Goal: Transaction & Acquisition: Subscribe to service/newsletter

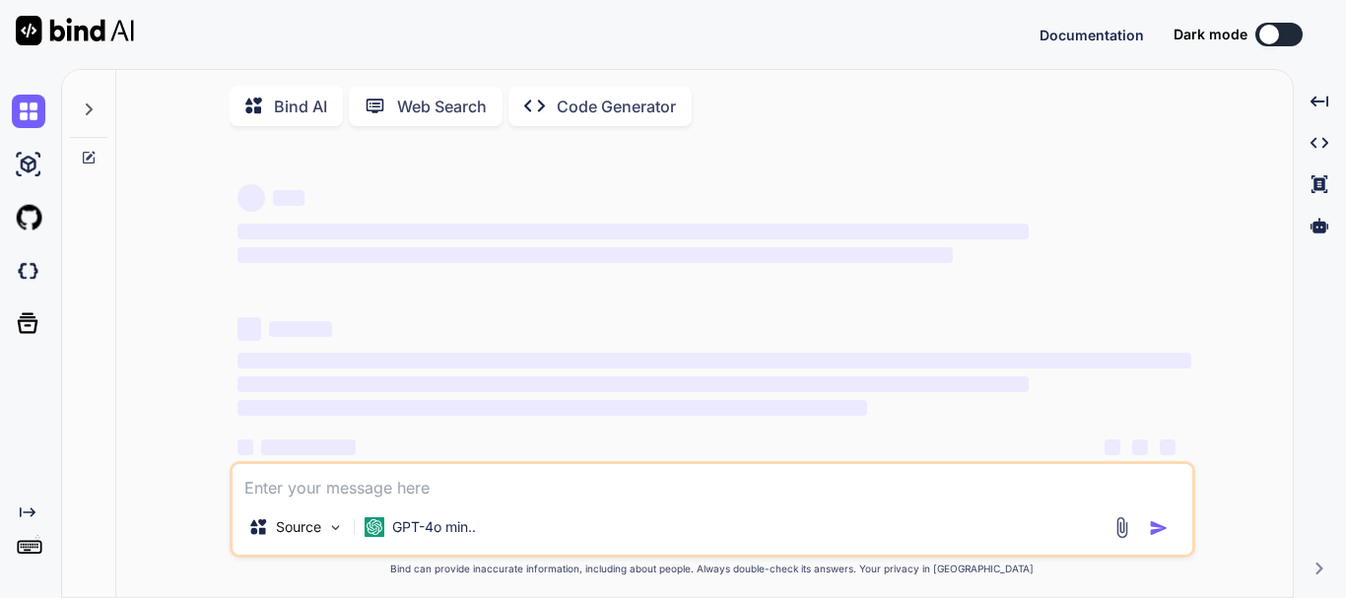
click at [523, 494] on textarea at bounding box center [713, 481] width 960 height 35
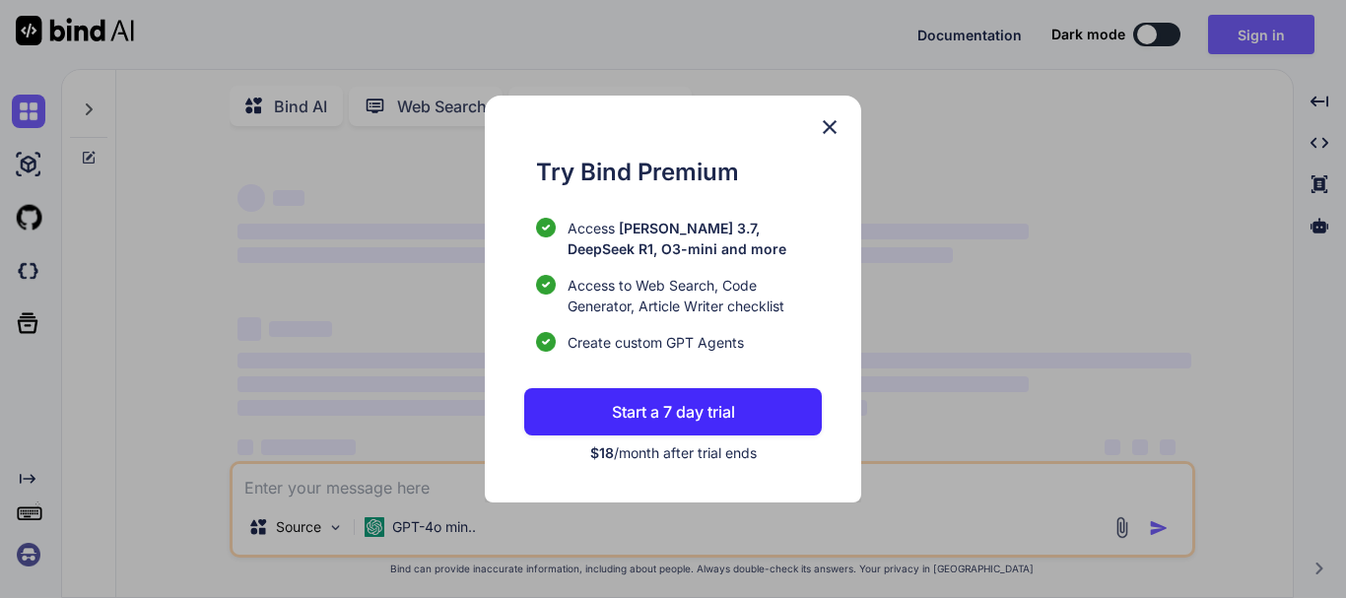
click at [631, 404] on p "Start a 7 day trial" at bounding box center [673, 412] width 123 height 24
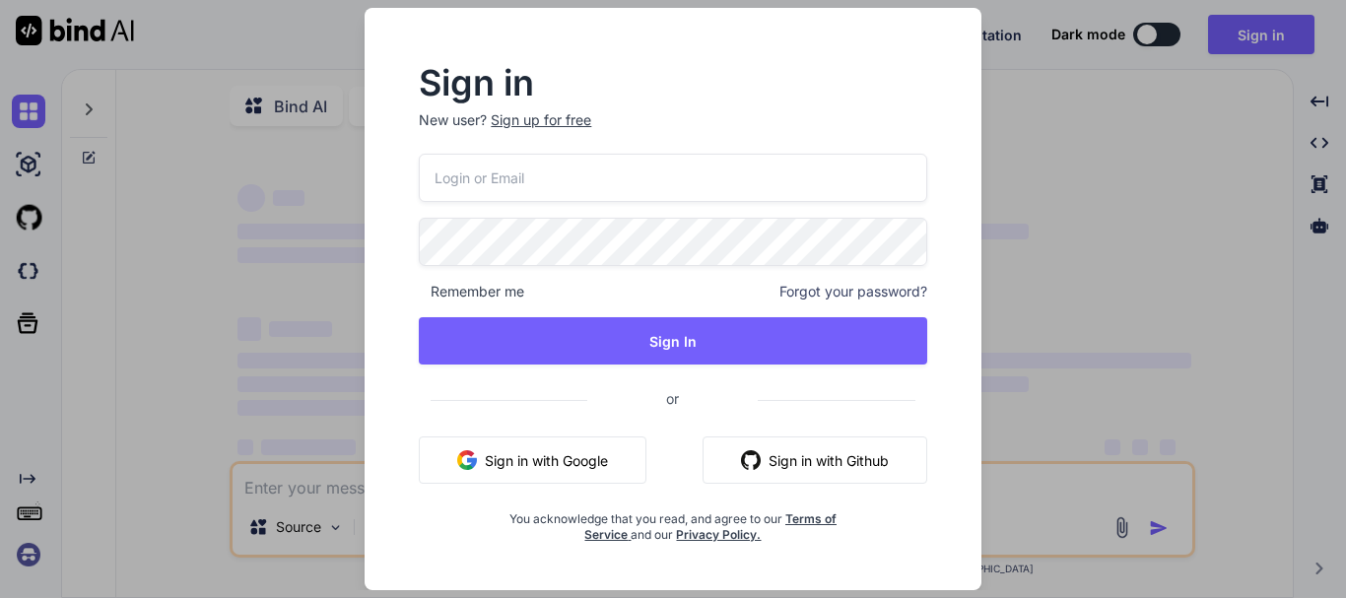
click at [548, 480] on button "Sign in with Google" at bounding box center [533, 460] width 228 height 47
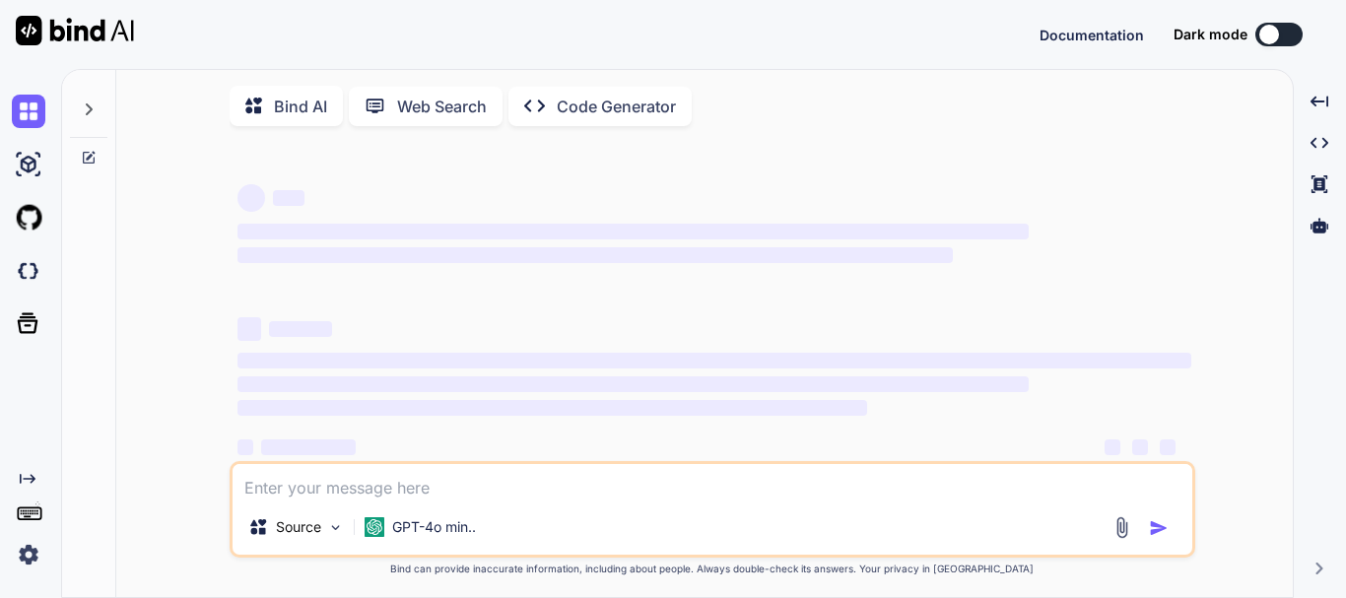
scroll to position [30, 0]
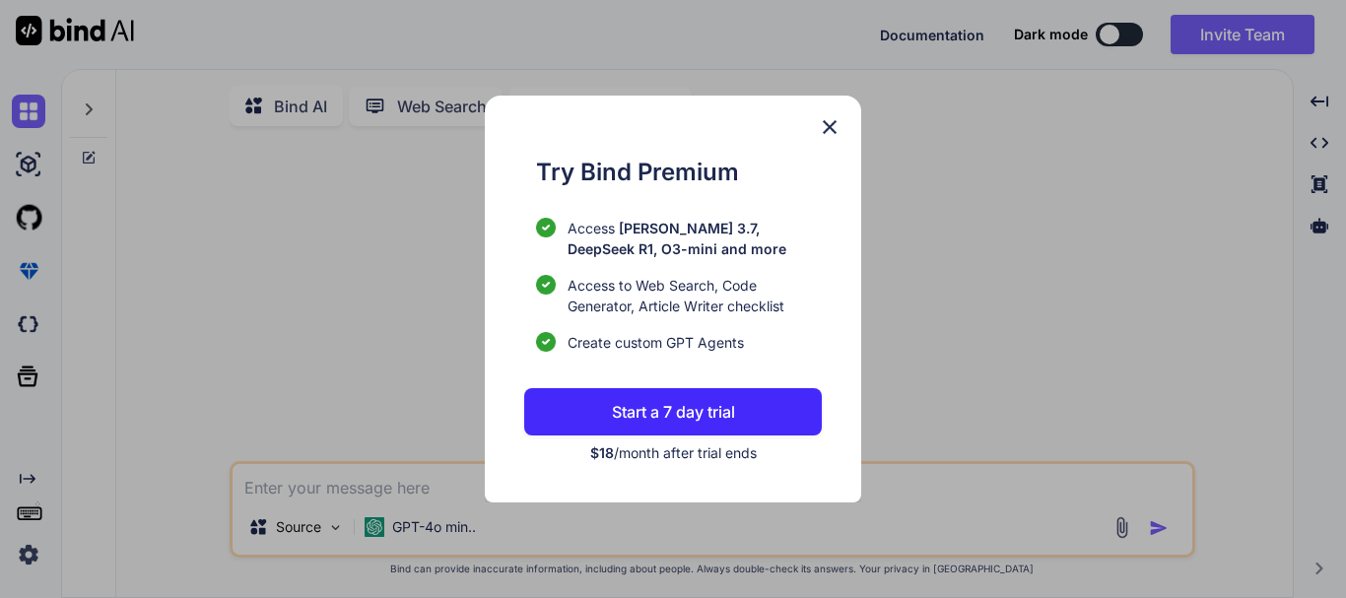
type textarea "x"
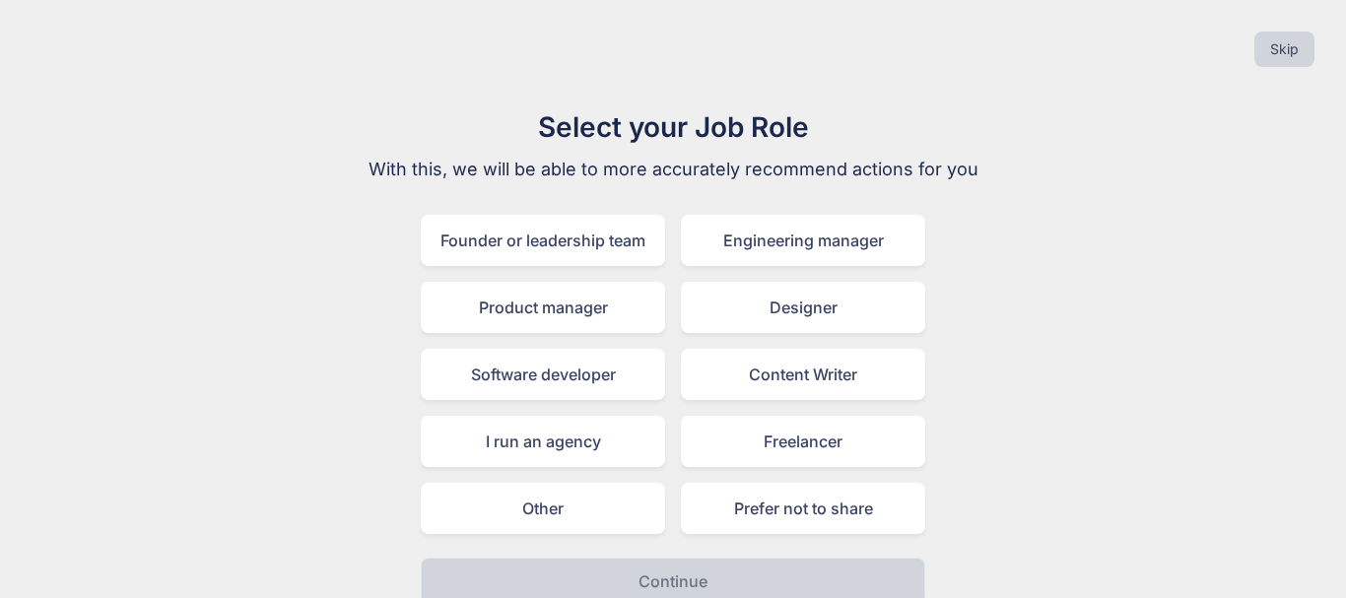
scroll to position [23, 0]
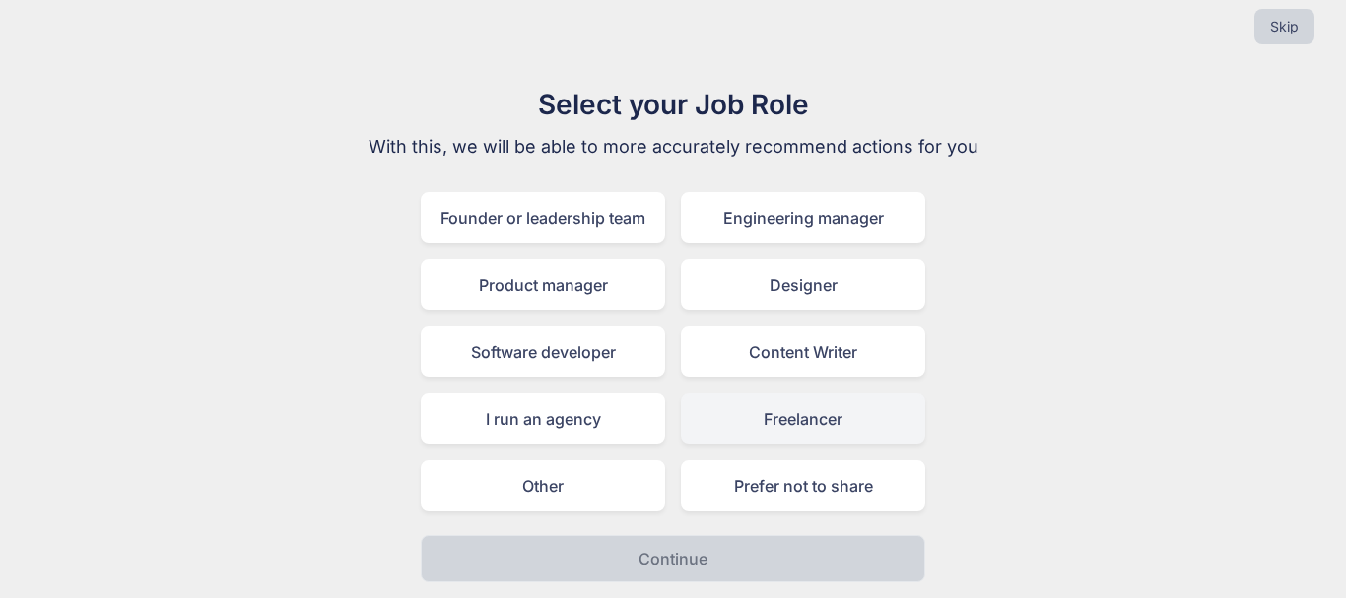
click at [810, 424] on div "Freelancer" at bounding box center [803, 418] width 244 height 51
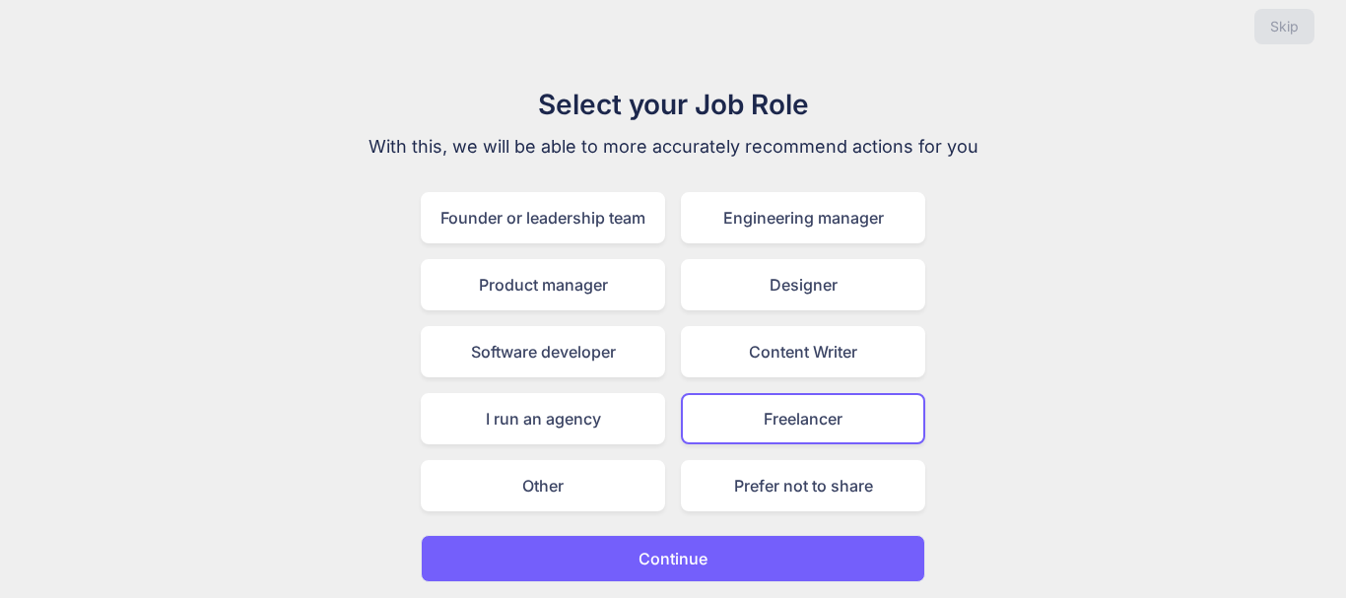
click at [771, 550] on button "Continue" at bounding box center [673, 558] width 505 height 47
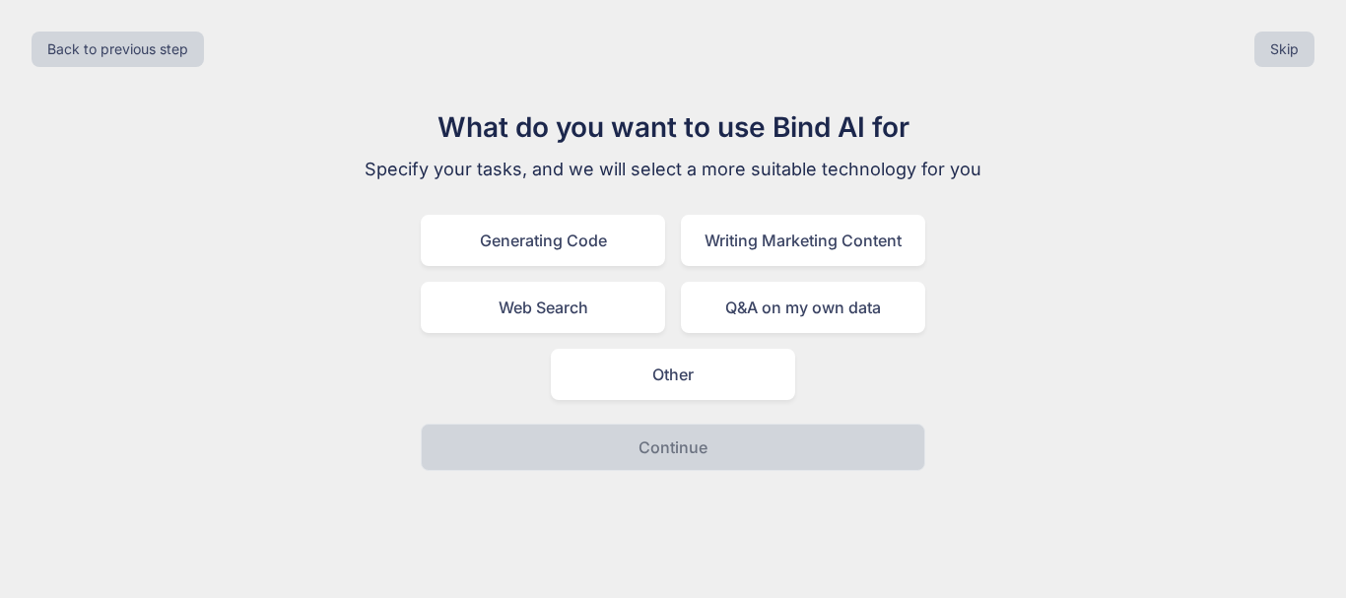
scroll to position [0, 0]
click at [557, 245] on div "Generating Code" at bounding box center [543, 240] width 244 height 51
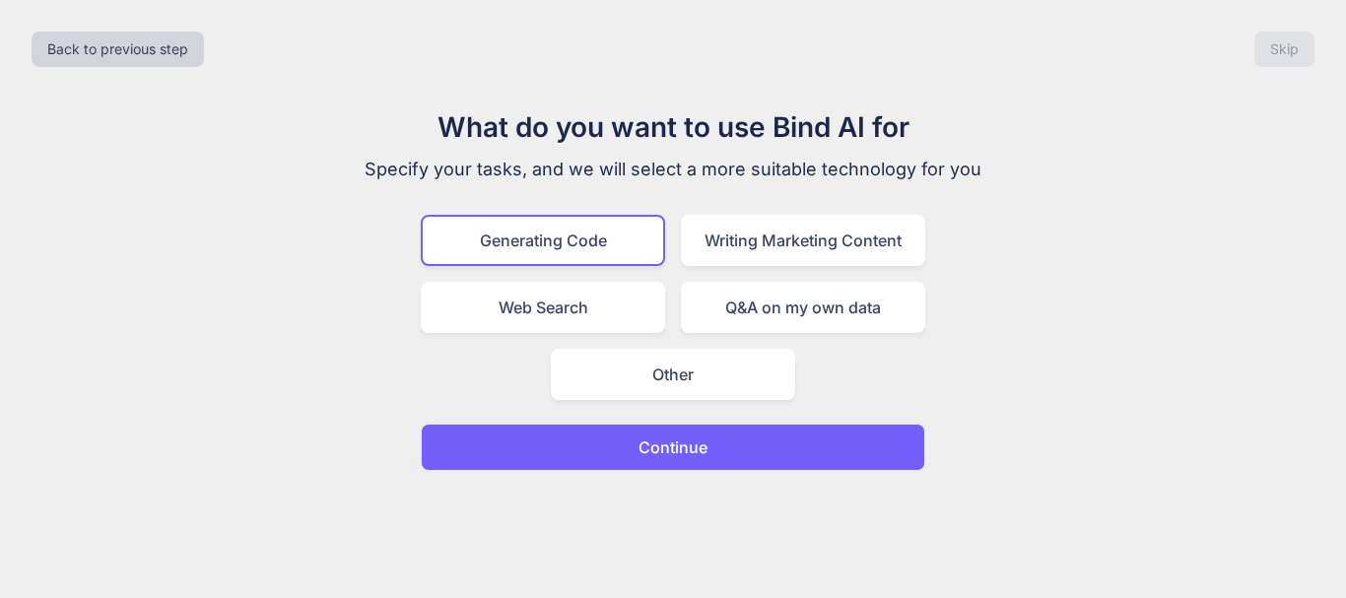
click at [717, 460] on button "Continue" at bounding box center [673, 447] width 505 height 47
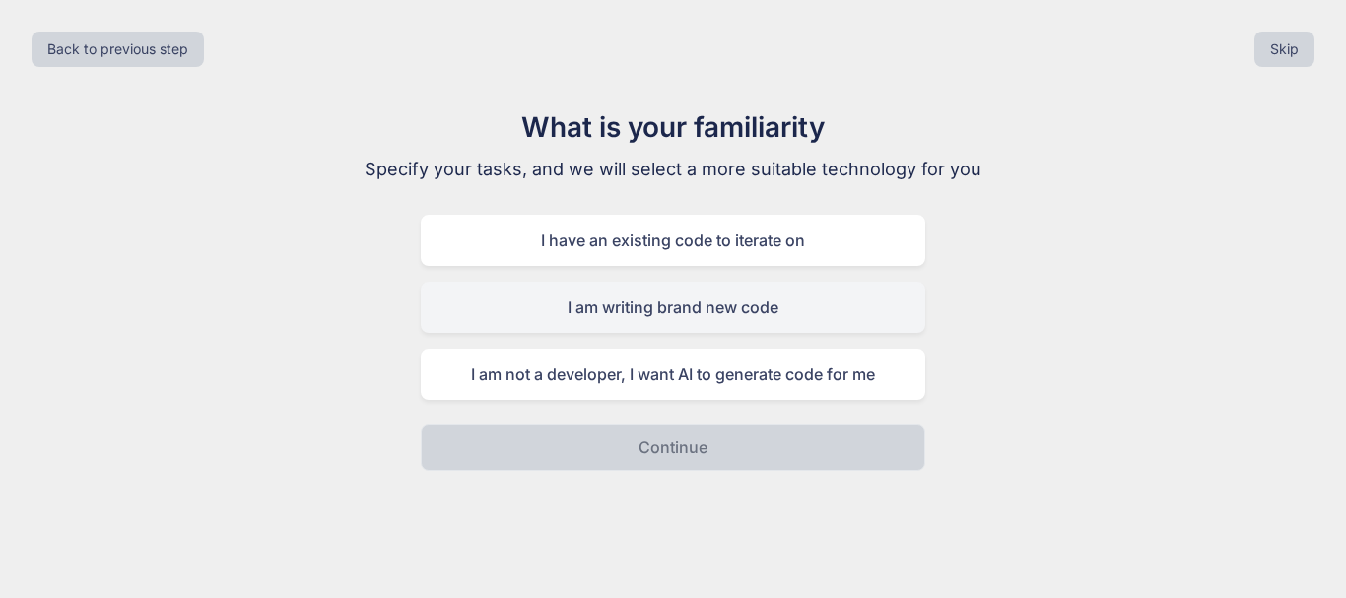
click at [678, 302] on div "I am writing brand new code" at bounding box center [673, 307] width 505 height 51
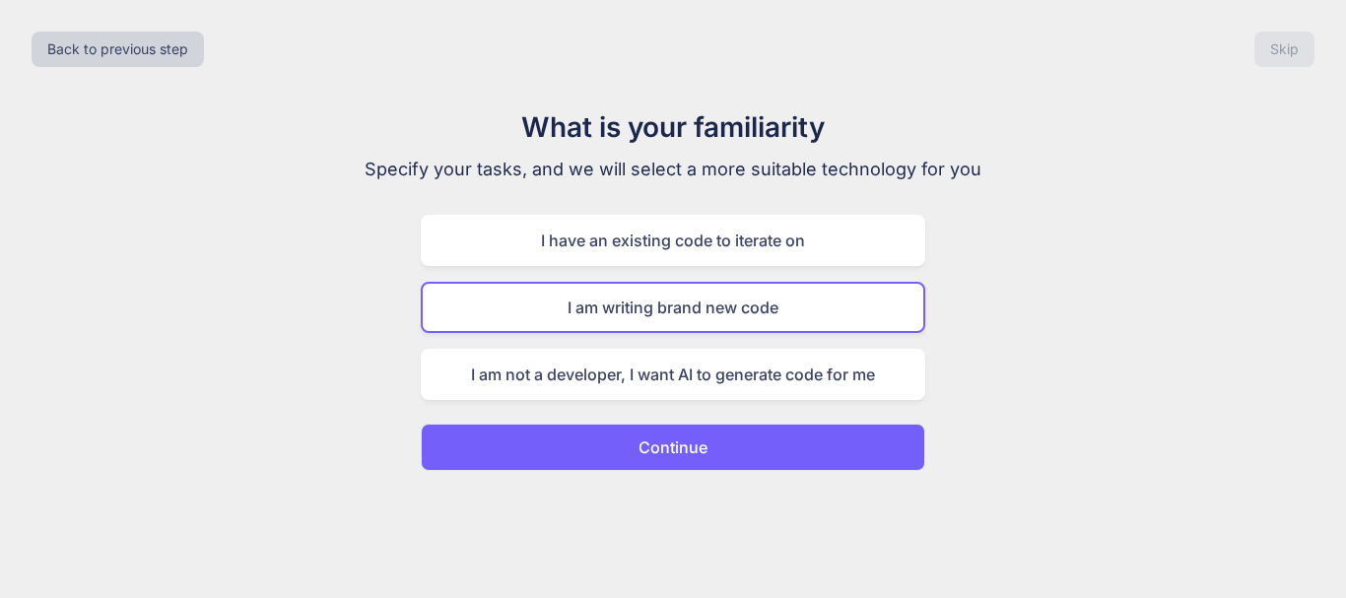
click at [700, 443] on p "Continue" at bounding box center [673, 448] width 69 height 24
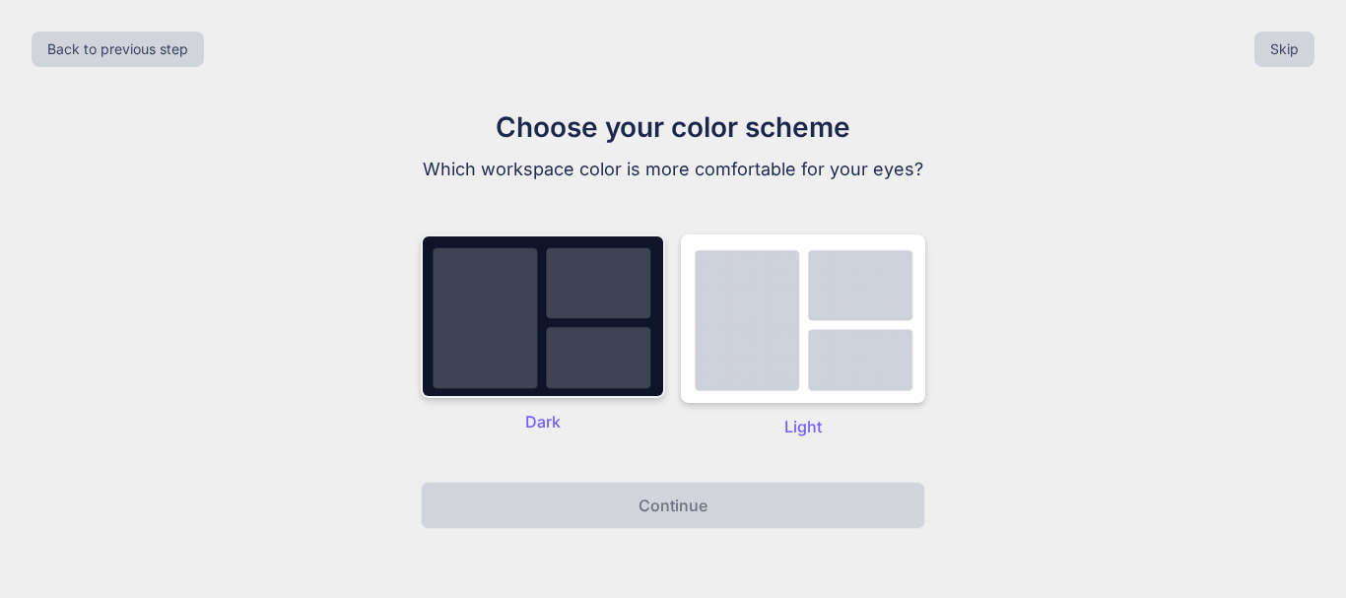
click at [555, 345] on img at bounding box center [543, 317] width 244 height 164
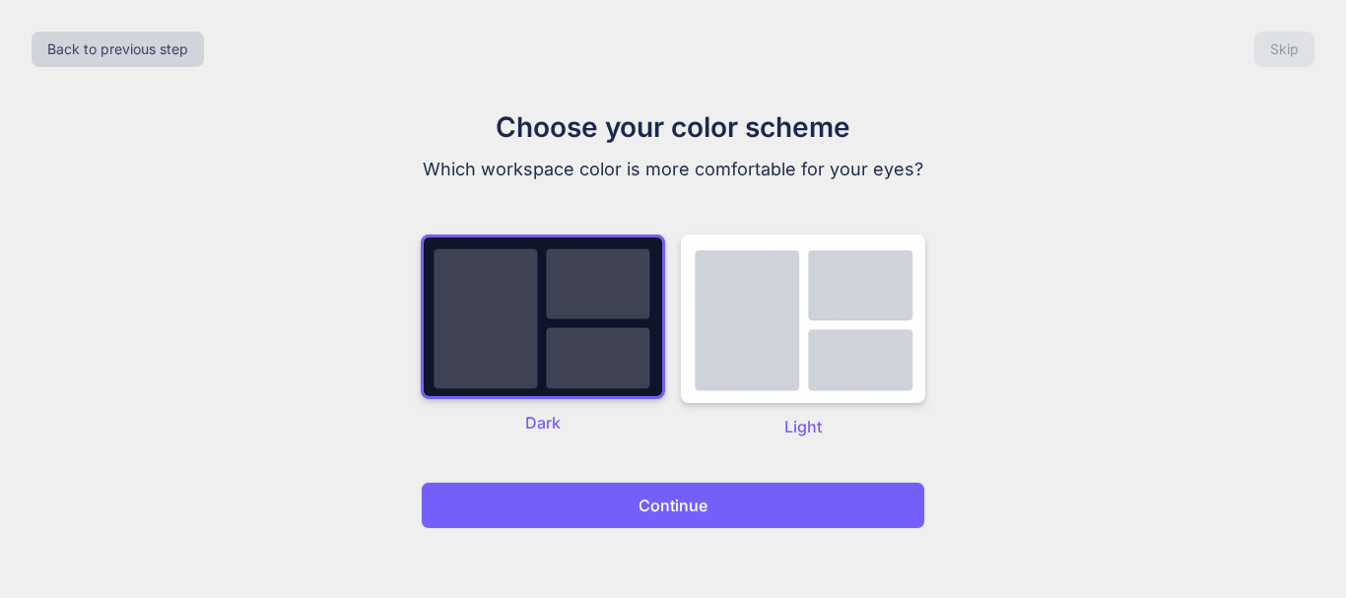
click at [645, 514] on p "Continue" at bounding box center [673, 506] width 69 height 24
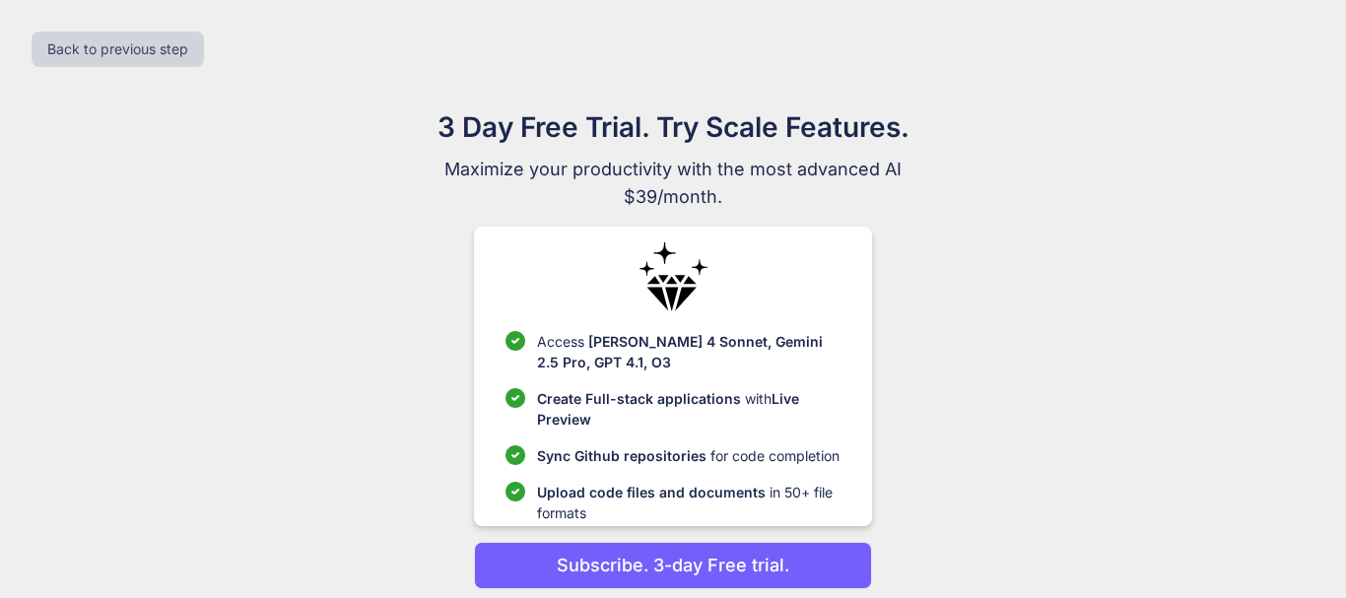
scroll to position [74, 0]
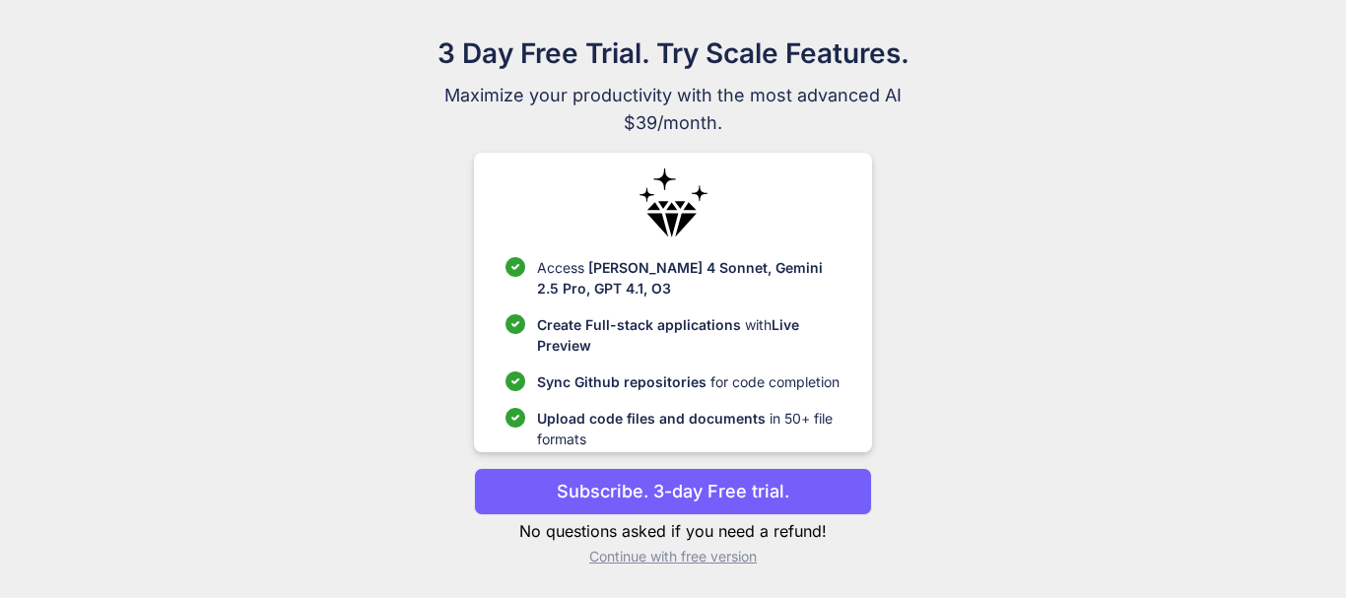
click at [655, 491] on p "Subscribe. 3-day Free trial." at bounding box center [673, 491] width 233 height 27
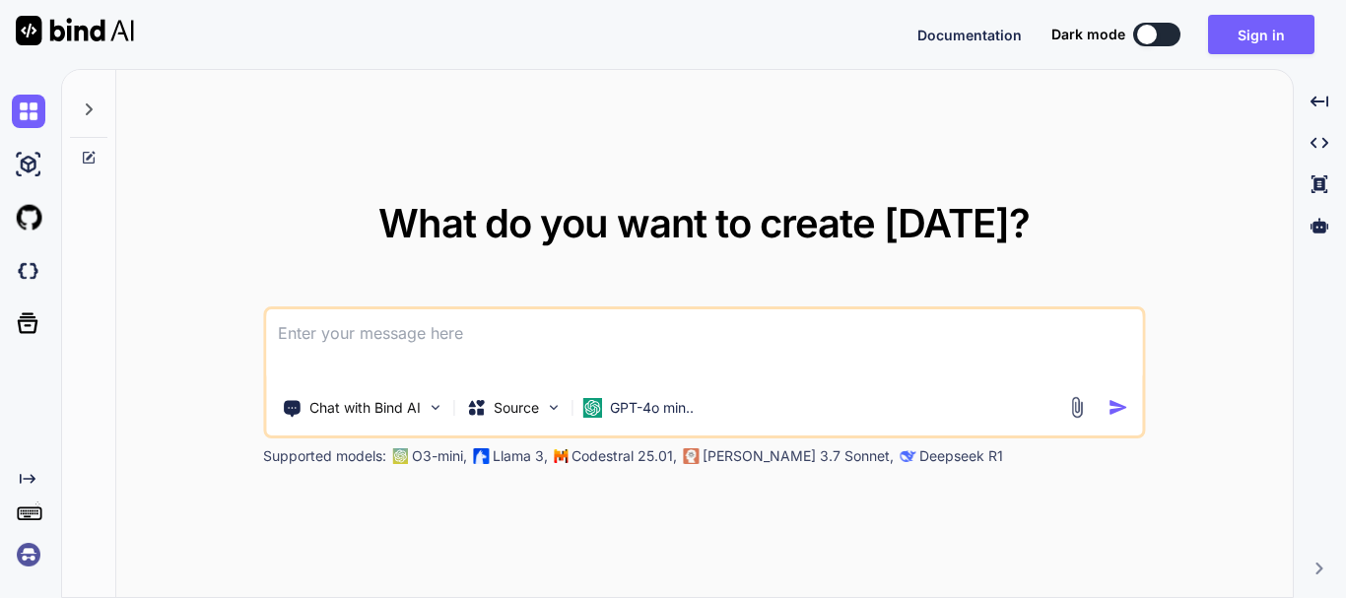
type textarea "x"
click at [544, 365] on textarea at bounding box center [704, 345] width 876 height 73
click at [588, 350] on textarea at bounding box center [704, 345] width 876 height 73
paste textarea
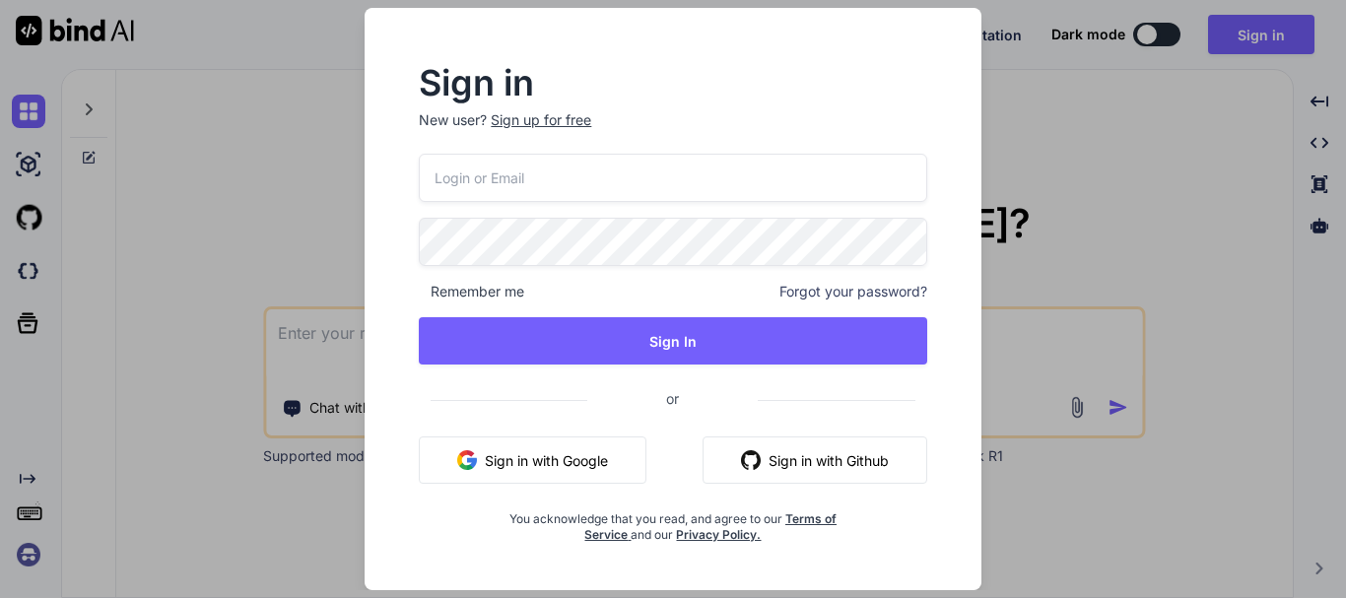
click at [1092, 137] on div "Sign in New user? Sign up for free Remember me Forgot your password? Sign In or…" at bounding box center [673, 299] width 1346 height 598
